Goal: Book appointment/travel/reservation

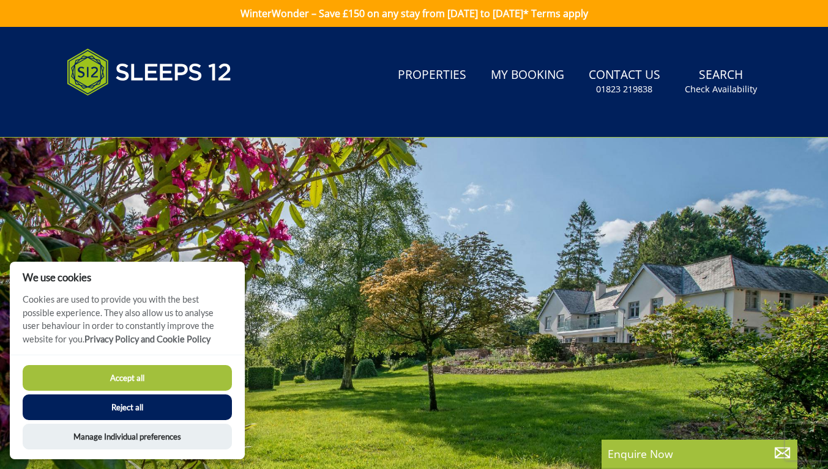
click at [169, 412] on button "Reject all" at bounding box center [127, 408] width 209 height 26
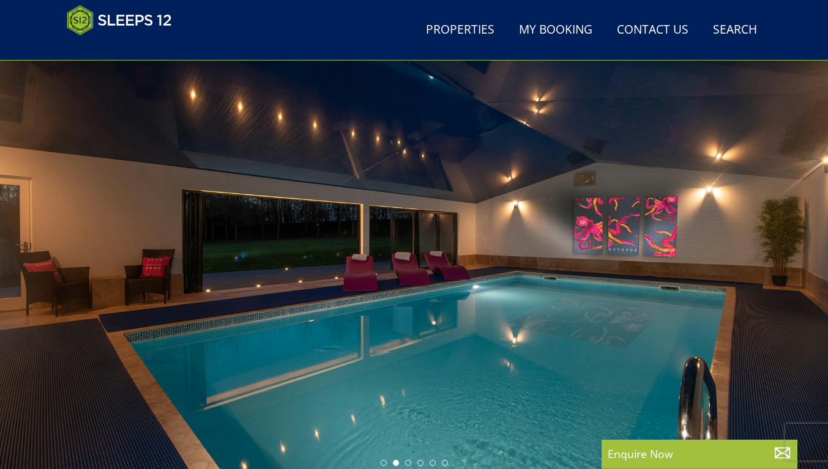
scroll to position [50, 0]
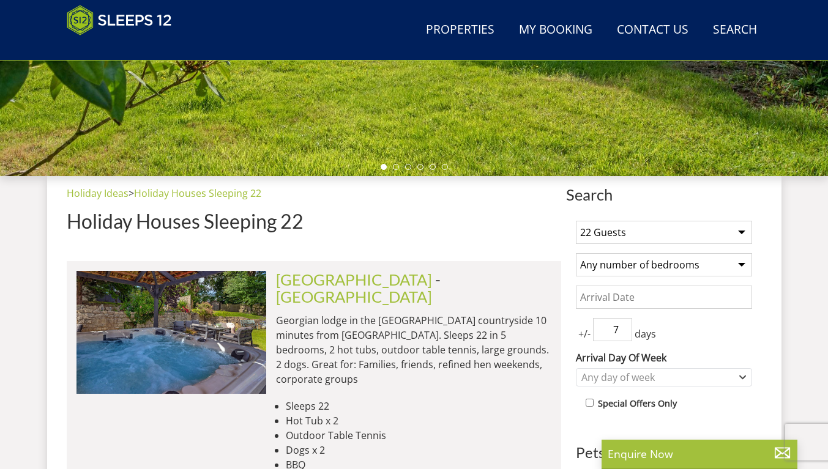
scroll to position [346, 0]
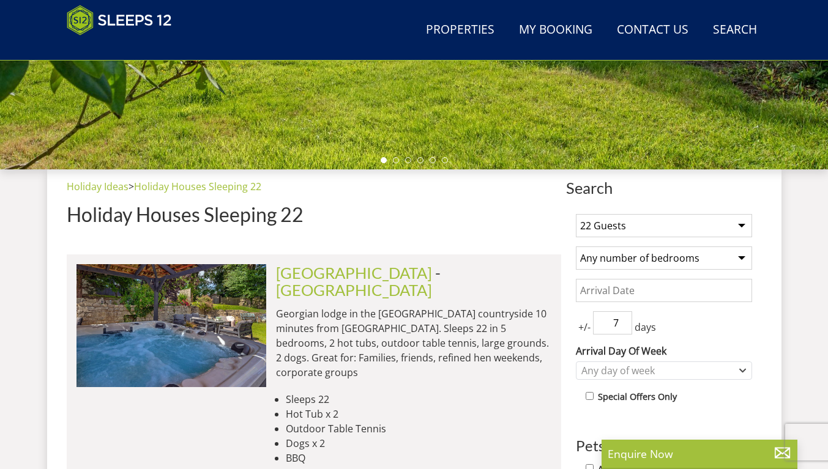
click at [743, 229] on select "1 Guest 2 Guests 3 Guests 4 Guests 5 Guests 6 Guests 7 Guests 8 Guests 9 Guests…" at bounding box center [664, 225] width 176 height 23
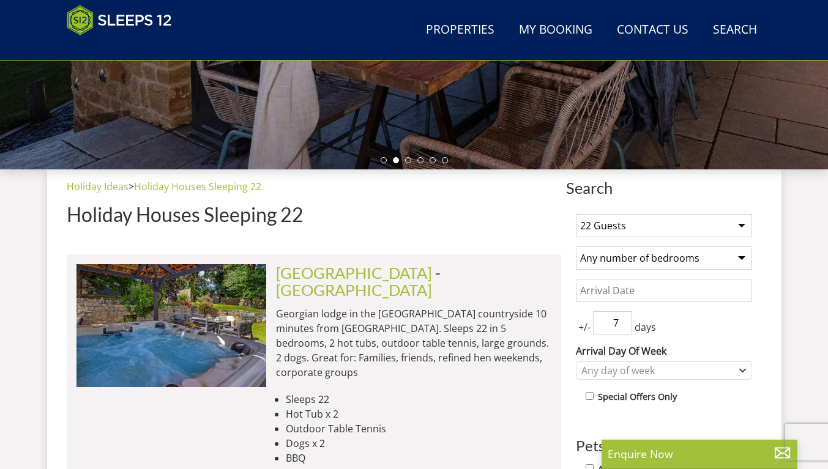
select select "24"
click at [576, 214] on select "1 Guest 2 Guests 3 Guests 4 Guests 5 Guests 6 Guests 7 Guests 8 Guests 9 Guests…" at bounding box center [664, 225] width 176 height 23
click at [742, 259] on select "Any number of bedrooms 3 Bedrooms 4 Bedrooms 5 Bedrooms 6 Bedrooms 7 Bedrooms 8…" at bounding box center [664, 258] width 176 height 23
select select "12"
click at [576, 247] on select "Any number of bedrooms 3 Bedrooms 4 Bedrooms 5 Bedrooms 6 Bedrooms 7 Bedrooms 8…" at bounding box center [664, 258] width 176 height 23
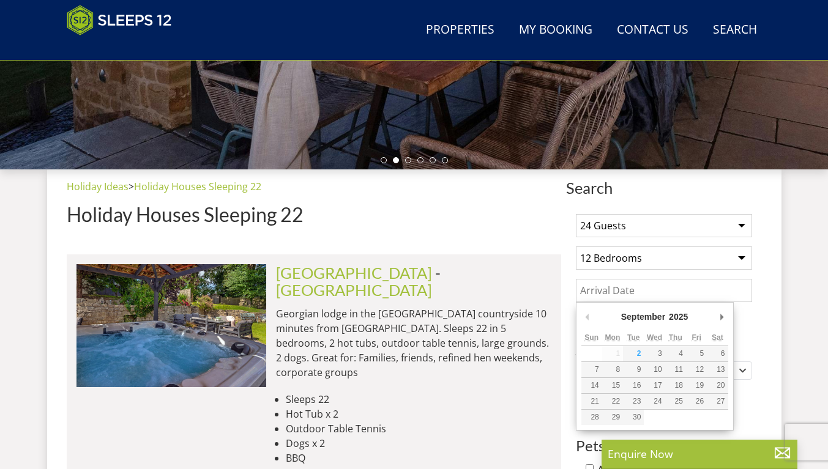
click at [631, 291] on input "Date" at bounding box center [664, 290] width 176 height 23
type input "[DATE]"
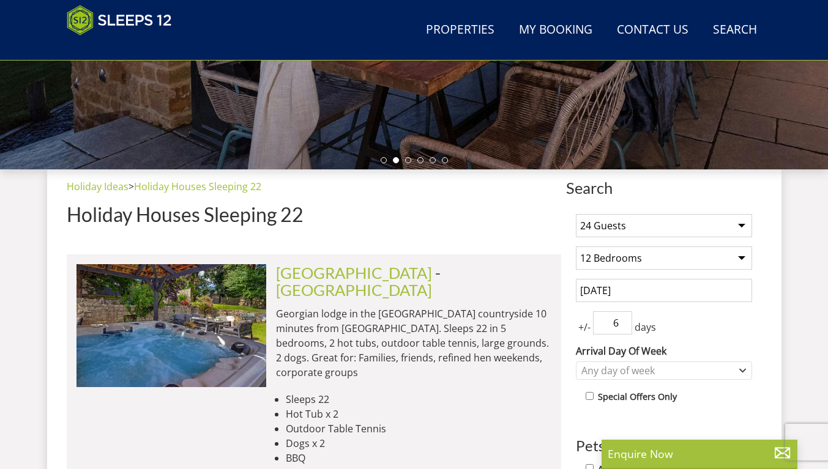
click at [619, 329] on input "6" at bounding box center [612, 322] width 39 height 23
click at [619, 329] on input "5" at bounding box center [612, 322] width 39 height 23
click at [619, 329] on input "4" at bounding box center [612, 322] width 39 height 23
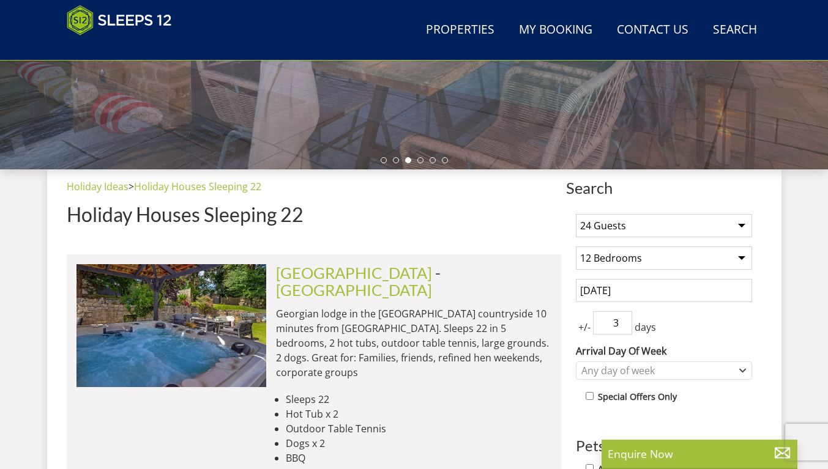
type input "3"
click at [619, 329] on input "3" at bounding box center [612, 322] width 39 height 23
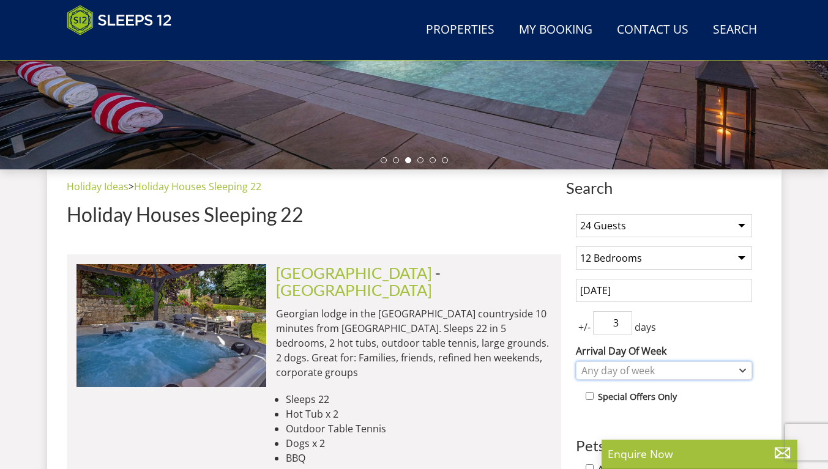
click at [744, 370] on icon "Combobox" at bounding box center [743, 371] width 6 height 2
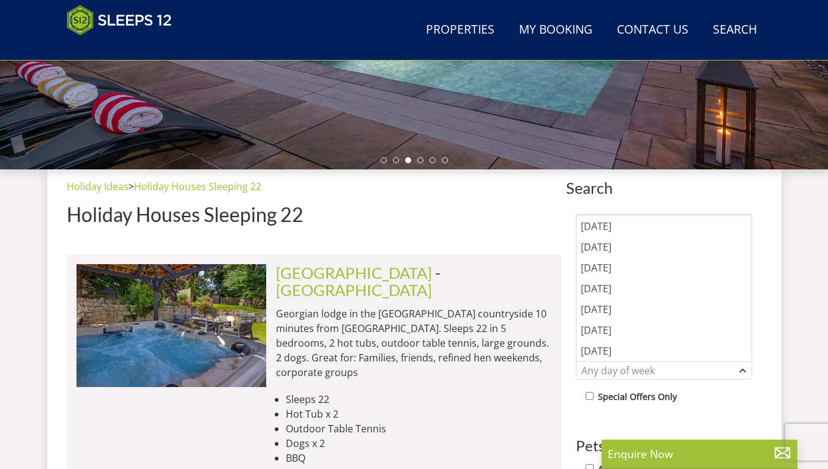
click at [624, 313] on div "[DATE]" at bounding box center [663, 309] width 175 height 21
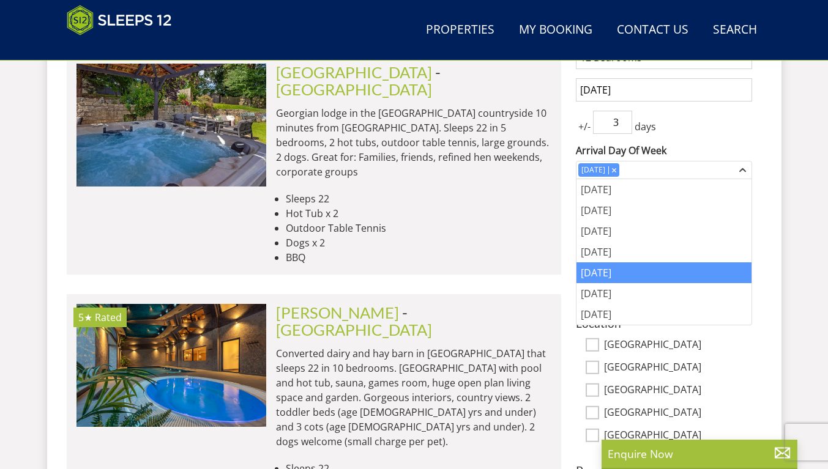
scroll to position [558, 0]
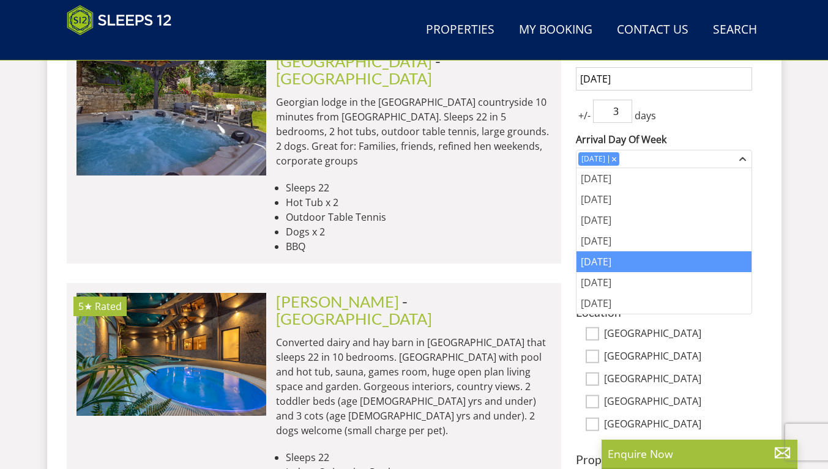
click at [647, 260] on div "[DATE]" at bounding box center [663, 261] width 175 height 21
click at [744, 157] on icon "Combobox" at bounding box center [742, 158] width 7 height 7
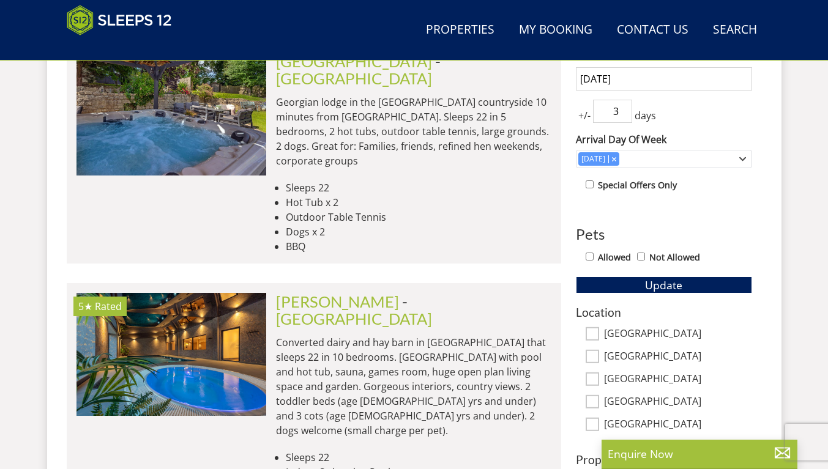
click at [588, 256] on input "Allowed" at bounding box center [589, 257] width 8 height 8
checkbox input "true"
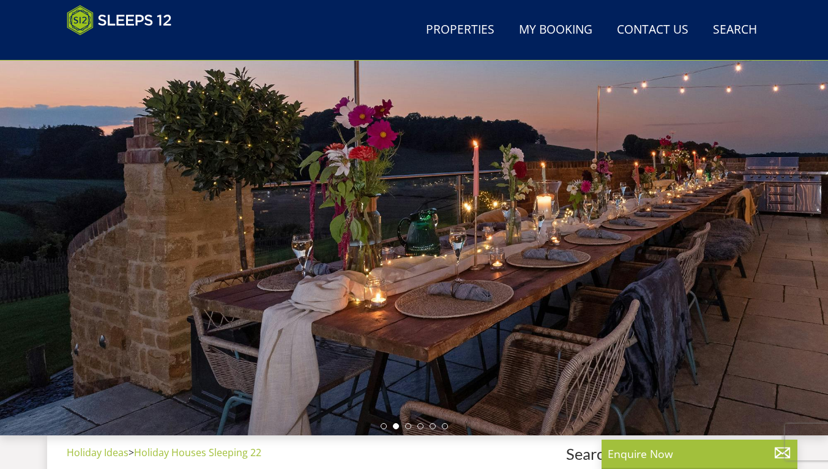
scroll to position [0, 0]
